Goal: Task Accomplishment & Management: Manage account settings

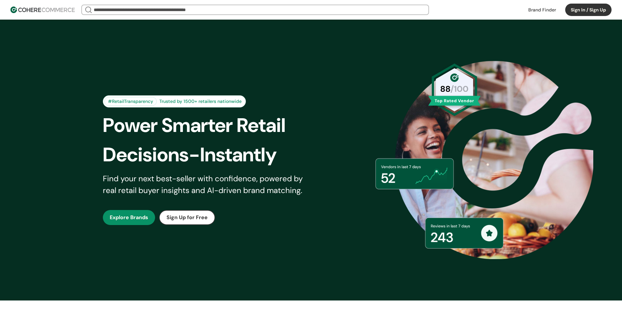
click at [581, 12] on button "Sign In / Sign Up" at bounding box center [588, 10] width 46 height 12
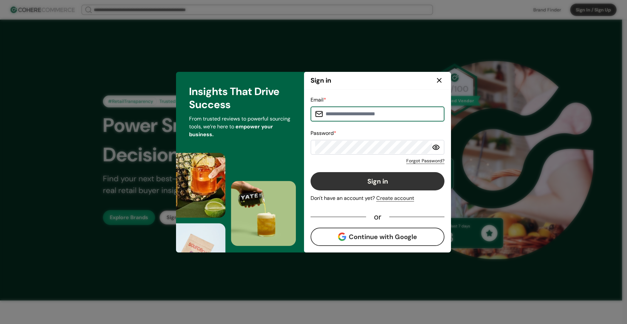
click at [377, 110] on input at bounding box center [381, 113] width 117 height 13
click at [441, 82] on icon at bounding box center [439, 80] width 4 height 4
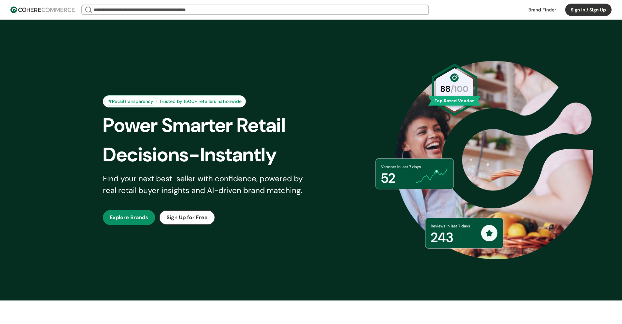
click at [580, 9] on button "Sign In / Sign Up" at bounding box center [588, 10] width 46 height 12
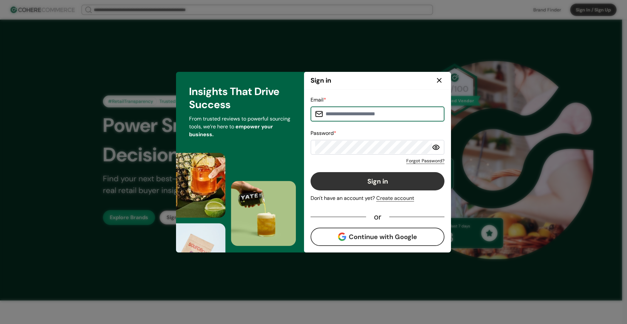
click at [357, 115] on input at bounding box center [381, 113] width 117 height 13
type input "**********"
click at [390, 181] on button "Sign in" at bounding box center [378, 181] width 134 height 18
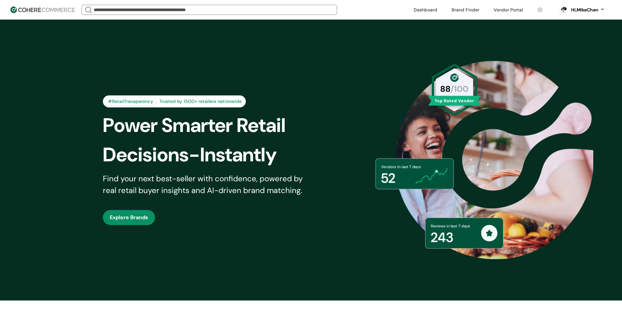
click at [580, 11] on div "Hi, MikeChen" at bounding box center [584, 10] width 27 height 7
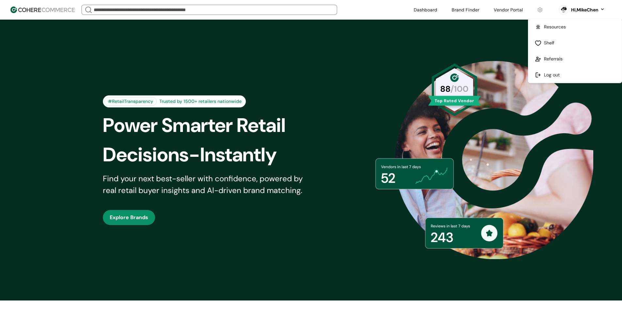
click at [554, 77] on link at bounding box center [574, 75] width 93 height 16
